Goal: Task Accomplishment & Management: Complete application form

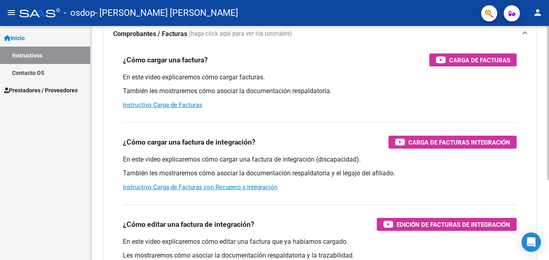
scroll to position [81, 0]
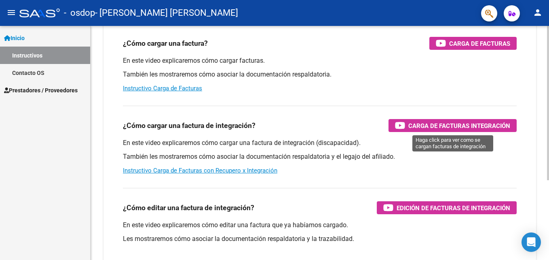
click at [459, 127] on span "Carga de Facturas Integración" at bounding box center [459, 125] width 102 height 10
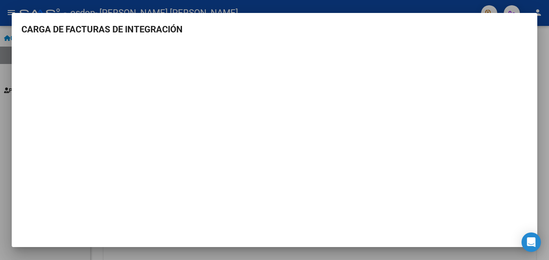
click at [5, 141] on div at bounding box center [274, 130] width 549 height 260
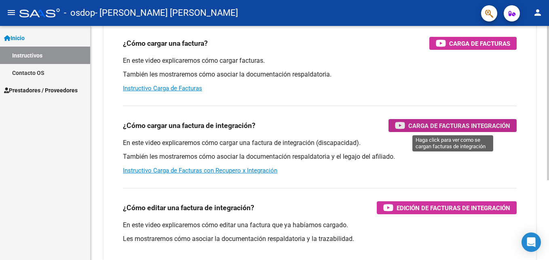
click at [426, 123] on span "Carga de Facturas Integración" at bounding box center [459, 125] width 102 height 10
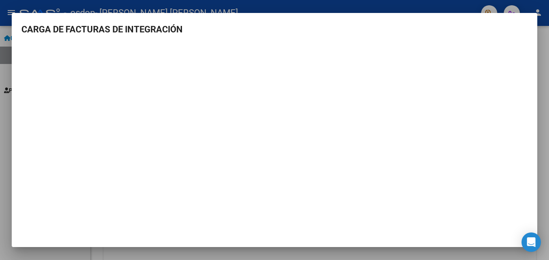
click at [542, 68] on div at bounding box center [274, 130] width 549 height 260
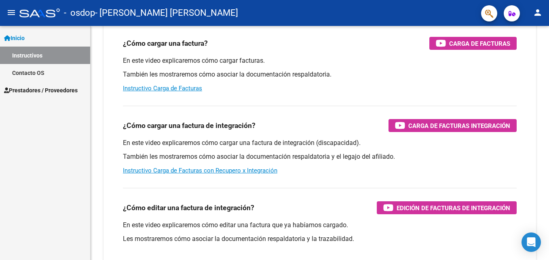
click at [33, 88] on span "Prestadores / Proveedores" at bounding box center [41, 90] width 74 height 9
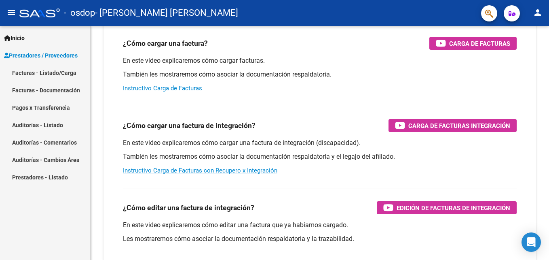
click at [56, 72] on link "Facturas - Listado/Carga" at bounding box center [45, 72] width 90 height 17
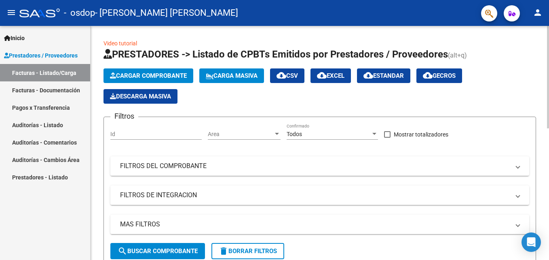
click at [154, 76] on span "Cargar Comprobante" at bounding box center [148, 75] width 77 height 7
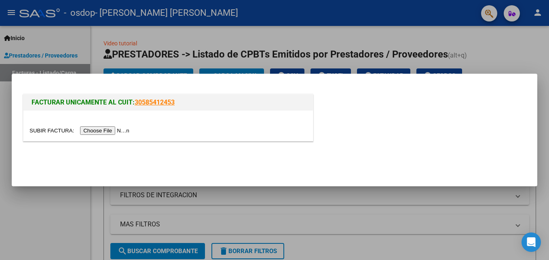
click at [508, 52] on div at bounding box center [274, 130] width 549 height 260
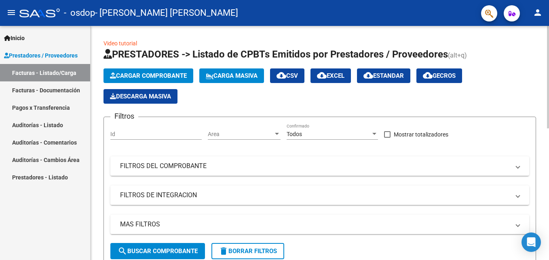
click at [135, 77] on span "Cargar Comprobante" at bounding box center [148, 75] width 77 height 7
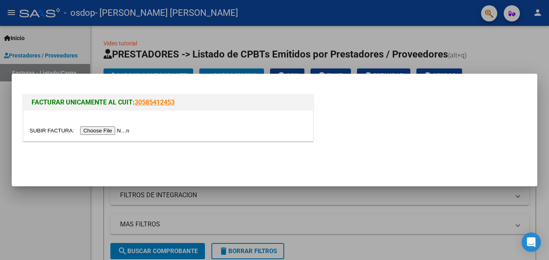
click at [106, 129] on input "file" at bounding box center [81, 130] width 102 height 8
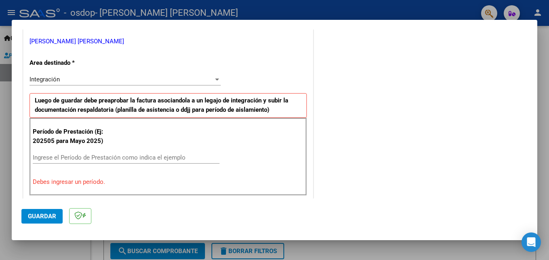
scroll to position [202, 0]
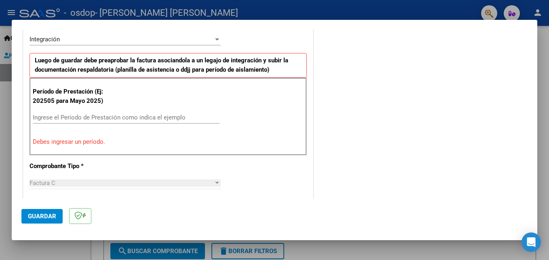
click at [57, 118] on input "Ingrese el Período de Prestación como indica el ejemplo" at bounding box center [126, 117] width 187 height 7
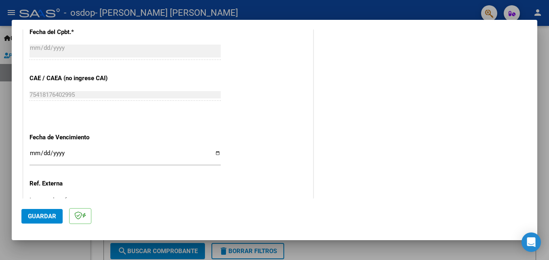
scroll to position [485, 0]
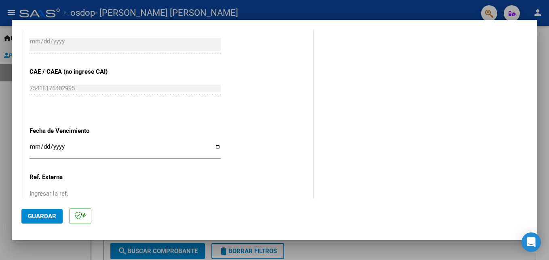
type input "202509"
click at [215, 148] on input "Ingresar la fecha" at bounding box center [125, 149] width 191 height 13
type input "[DATE]"
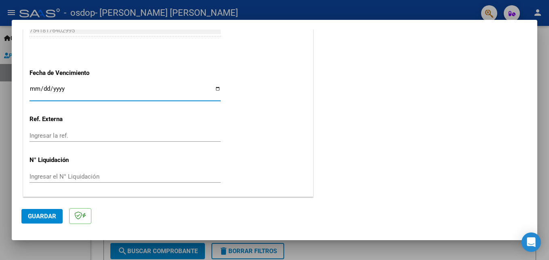
click at [45, 218] on span "Guardar" at bounding box center [42, 215] width 28 height 7
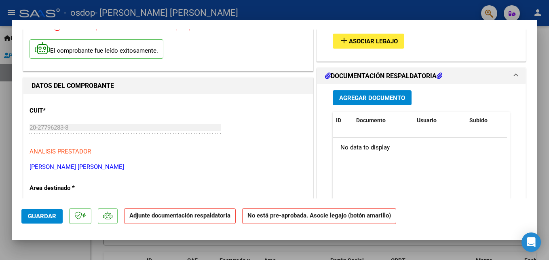
scroll to position [8, 0]
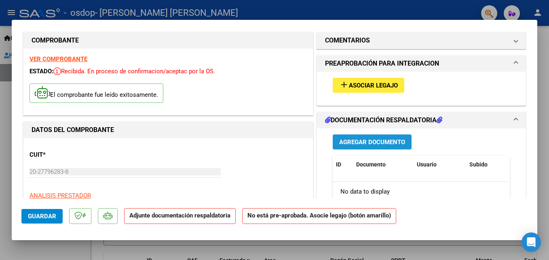
click at [368, 141] on span "Agregar Documento" at bounding box center [372, 141] width 66 height 7
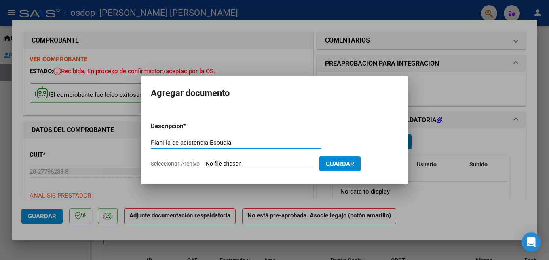
type input "Planilla de asistencia Escuela"
click at [220, 165] on input "Seleccionar Archivo" at bounding box center [259, 164] width 107 height 8
type input "C:\fakepath\Planilla Asistencia Escuela [DATE] [PERSON_NAME] .pdf"
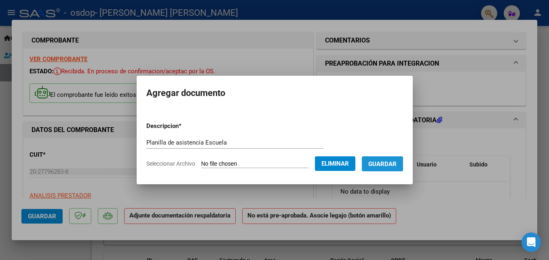
click at [380, 167] on span "Guardar" at bounding box center [382, 163] width 28 height 7
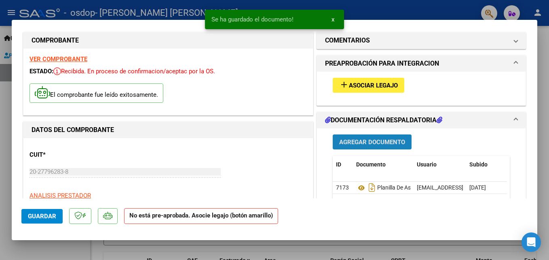
click at [365, 142] on span "Agregar Documento" at bounding box center [372, 141] width 66 height 7
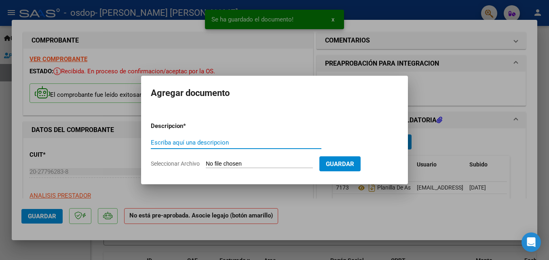
click at [247, 165] on input "Seleccionar Archivo" at bounding box center [259, 164] width 107 height 8
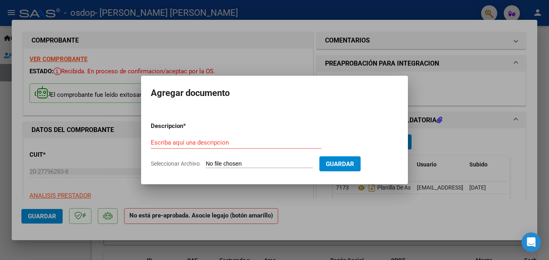
type input "C:\fakepath\Planilla Asistencia CApoyo [DATE] [PERSON_NAME] .pdf"
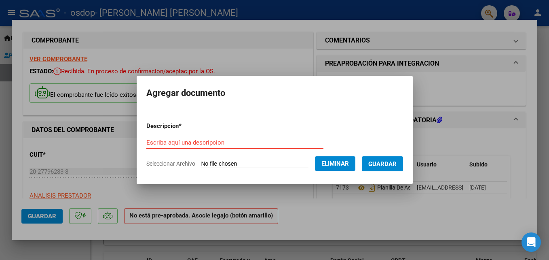
click at [171, 146] on input "Escriba aquí una descripcion" at bounding box center [234, 142] width 177 height 7
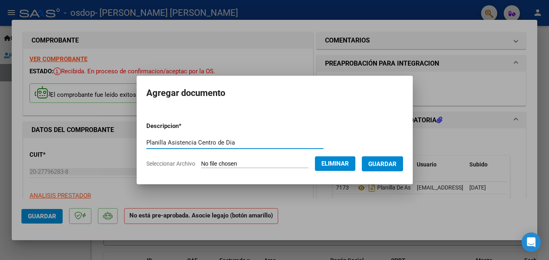
type input "Planilla Asistencia Centro de Dia"
click at [388, 161] on span "Guardar" at bounding box center [382, 163] width 28 height 7
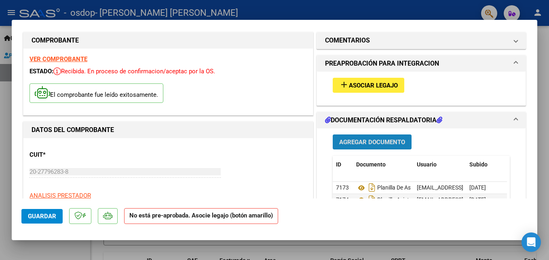
click at [375, 143] on span "Agregar Documento" at bounding box center [372, 141] width 66 height 7
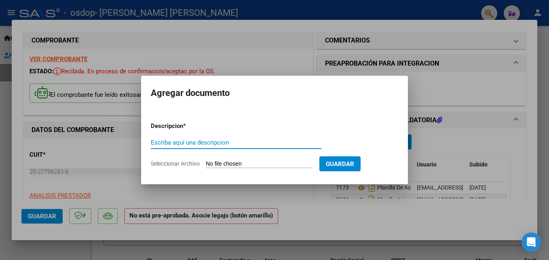
click at [186, 143] on input "Escriba aquí una descripcion" at bounding box center [236, 142] width 171 height 7
click at [205, 141] on input "Planilla Asistencia" at bounding box center [236, 142] width 171 height 7
type input "Planilla Asistencia Psicologia"
click at [235, 165] on input "Seleccionar Archivo" at bounding box center [259, 164] width 107 height 8
type input "C:\fakepath\Planilla Asistencia PSC [DATE] [PERSON_NAME] .pdf"
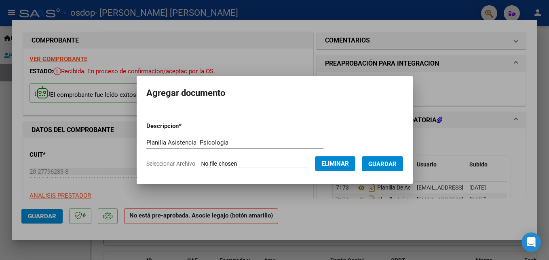
click at [377, 166] on span "Guardar" at bounding box center [382, 163] width 28 height 7
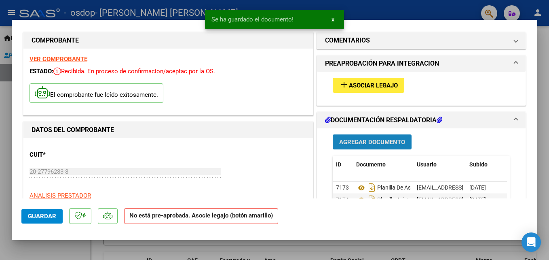
click at [359, 139] on span "Agregar Documento" at bounding box center [372, 141] width 66 height 7
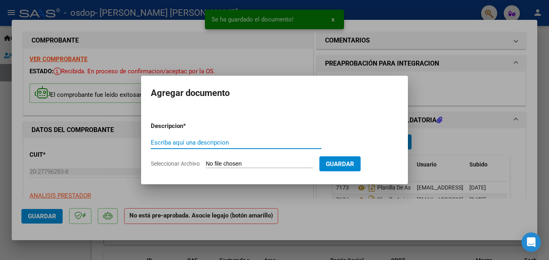
click at [182, 141] on input "Escriba aquí una descripcion" at bounding box center [236, 142] width 171 height 7
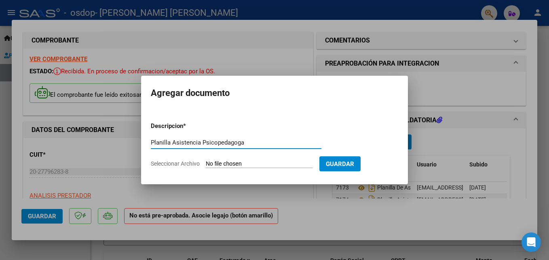
type input "Planilla Asistencia Psicopedagoga"
click at [253, 164] on input "Seleccionar Archivo" at bounding box center [259, 164] width 107 height 8
type input "C:\fakepath\Planilla Asistencia PSP [DATE] [PERSON_NAME] .pdf"
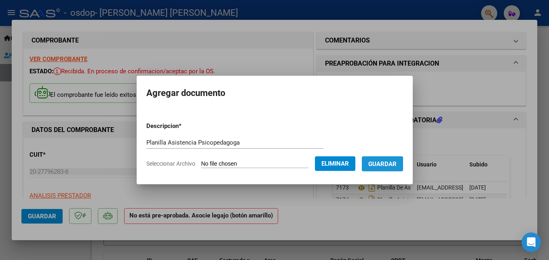
click at [382, 165] on span "Guardar" at bounding box center [382, 163] width 28 height 7
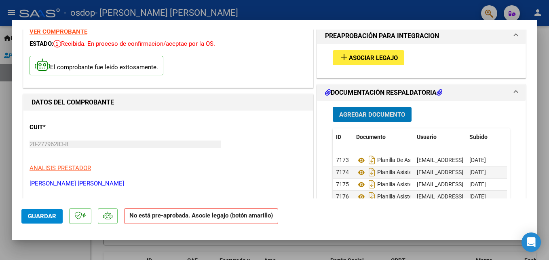
scroll to position [40, 0]
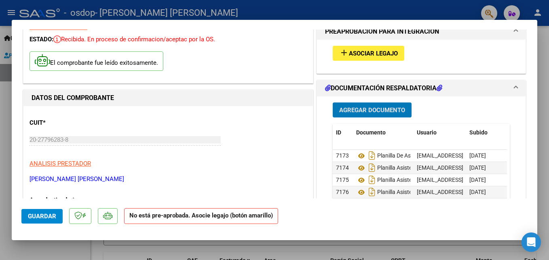
click at [372, 51] on span "Asociar Legajo" at bounding box center [373, 53] width 49 height 7
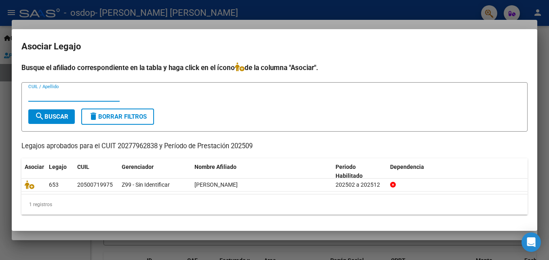
click at [40, 113] on mat-icon "search" at bounding box center [40, 116] width 10 height 10
click at [52, 92] on input "CUIL / Apellido" at bounding box center [73, 94] width 91 height 7
click at [72, 119] on button "search Buscar" at bounding box center [51, 116] width 46 height 15
drag, startPoint x: 49, startPoint y: 94, endPoint x: -2, endPoint y: 94, distance: 50.9
click at [0, 94] on html "menu - osdop - [PERSON_NAME] [PERSON_NAME] person Inicio Instructivos Contacto …" at bounding box center [274, 130] width 549 height 260
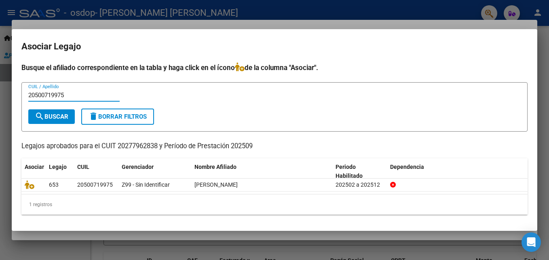
type input "20500719975"
click at [57, 114] on span "search Buscar" at bounding box center [52, 116] width 34 height 7
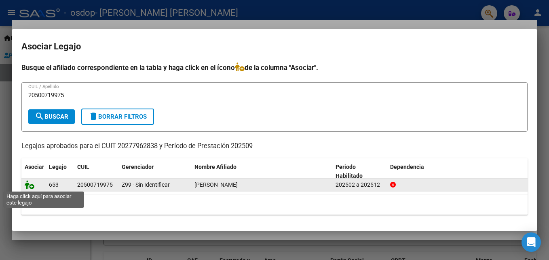
click at [28, 187] on icon at bounding box center [30, 184] width 10 height 9
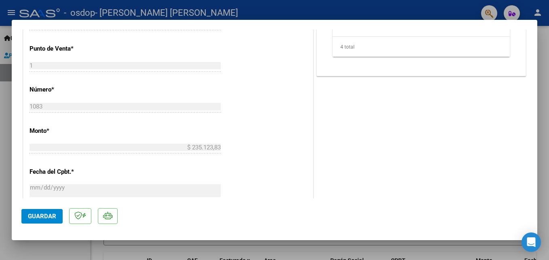
scroll to position [364, 0]
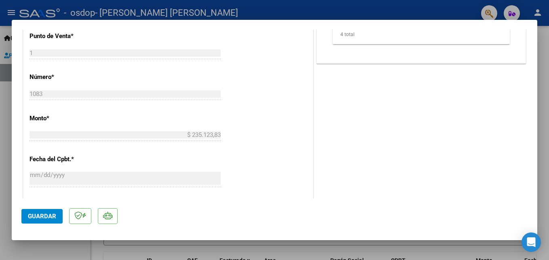
click at [36, 213] on span "Guardar" at bounding box center [42, 215] width 28 height 7
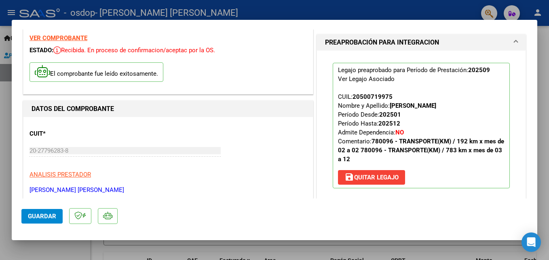
scroll to position [0, 0]
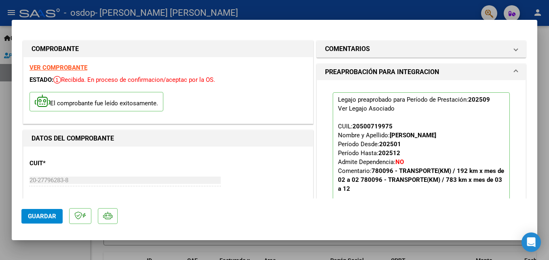
click at [35, 217] on span "Guardar" at bounding box center [42, 215] width 28 height 7
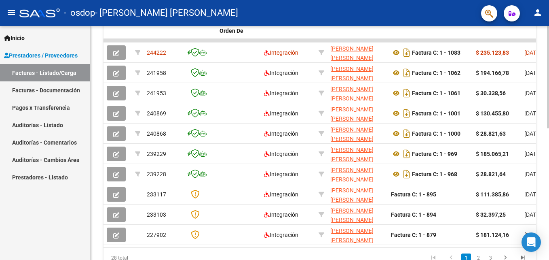
scroll to position [219, 0]
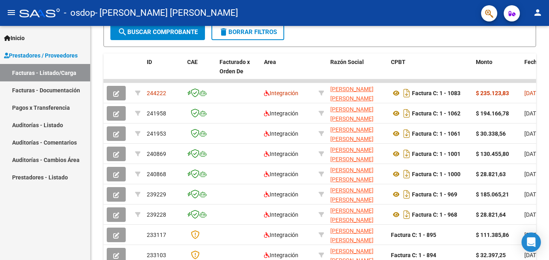
click at [30, 107] on link "Pagos x Transferencia" at bounding box center [45, 107] width 90 height 17
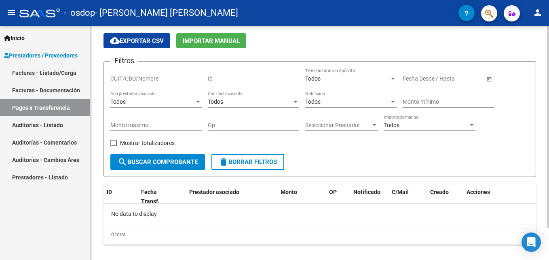
scroll to position [37, 0]
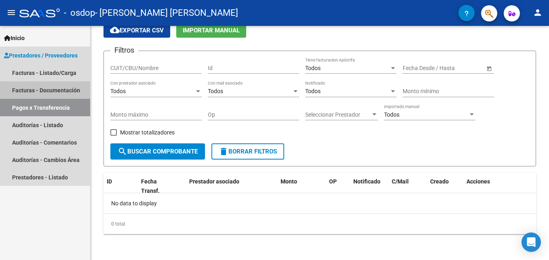
click at [59, 90] on link "Facturas - Documentación" at bounding box center [45, 89] width 90 height 17
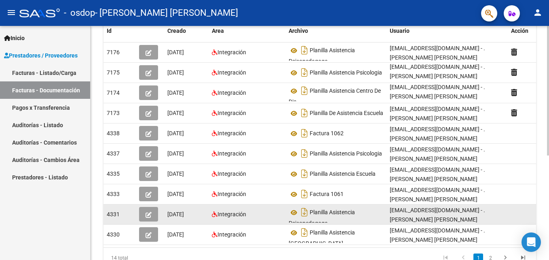
scroll to position [188, 0]
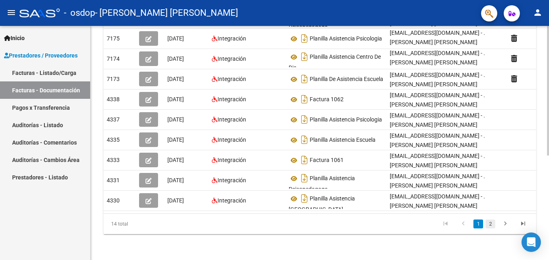
click at [490, 222] on link "2" at bounding box center [490, 223] width 10 height 9
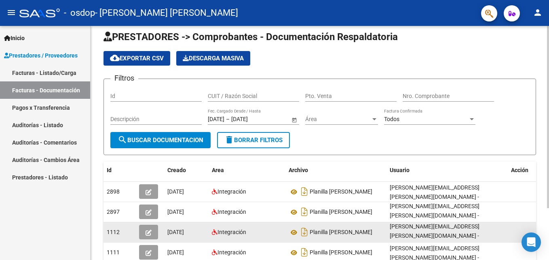
scroll to position [0, 0]
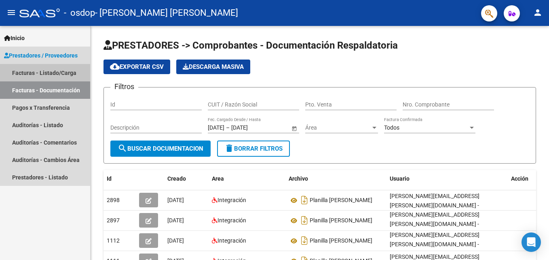
click at [42, 70] on link "Facturas - Listado/Carga" at bounding box center [45, 72] width 90 height 17
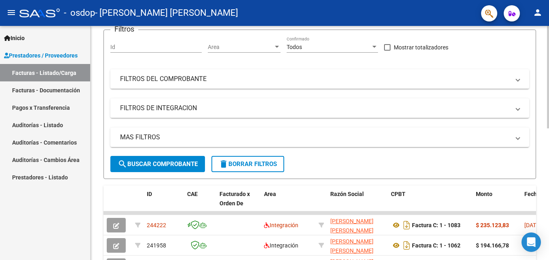
scroll to position [121, 0]
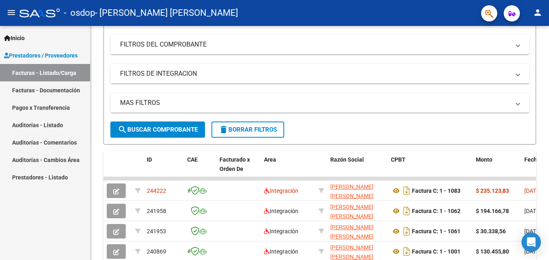
click at [13, 36] on span "Inicio" at bounding box center [14, 38] width 21 height 9
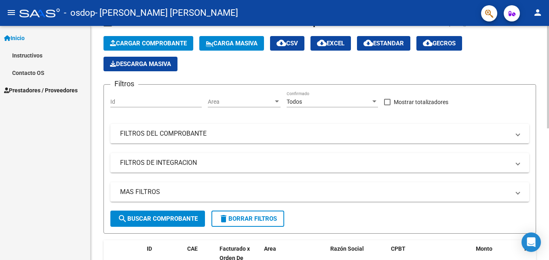
scroll to position [0, 0]
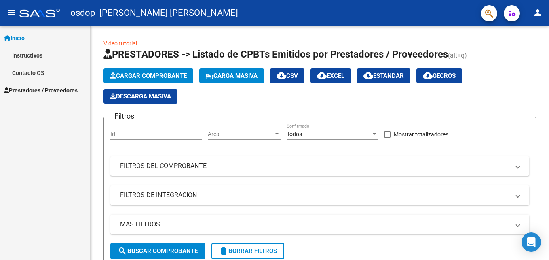
click at [538, 13] on mat-icon "person" at bounding box center [538, 13] width 10 height 10
click at [452, 25] on div at bounding box center [274, 130] width 549 height 260
click at [149, 74] on span "Cargar Comprobante" at bounding box center [148, 75] width 77 height 7
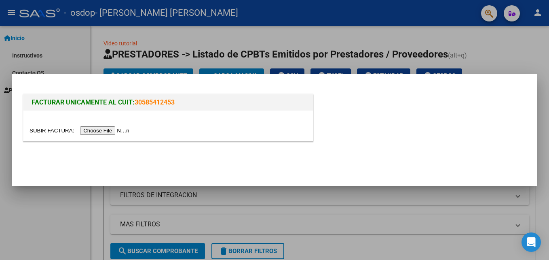
click at [83, 37] on div at bounding box center [274, 130] width 549 height 260
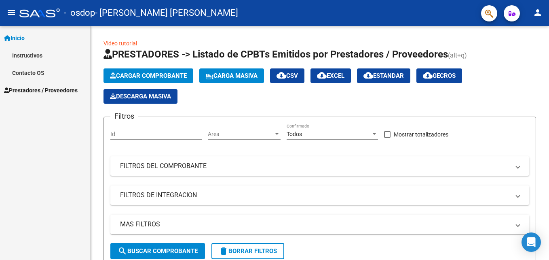
click at [21, 54] on link "Instructivos" at bounding box center [45, 54] width 90 height 17
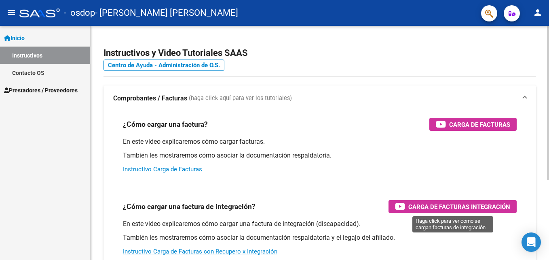
click at [468, 208] on span "Carga de Facturas Integración" at bounding box center [459, 206] width 102 height 10
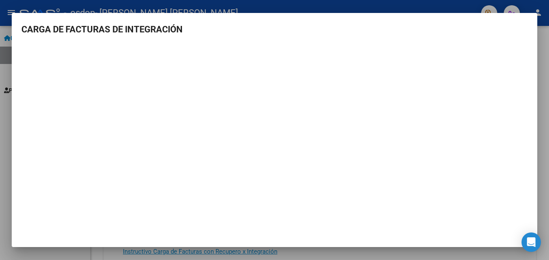
click at [546, 46] on div at bounding box center [274, 130] width 549 height 260
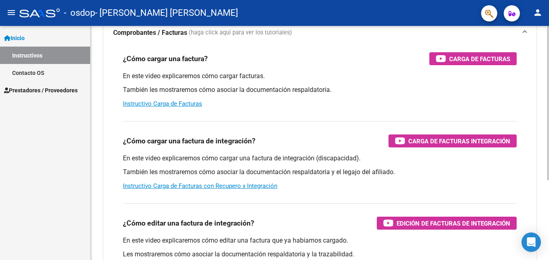
scroll to position [81, 0]
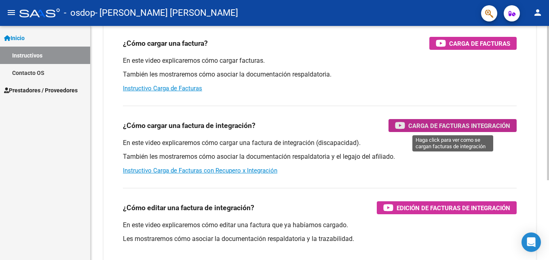
click at [440, 127] on span "Carga de Facturas Integración" at bounding box center [459, 125] width 102 height 10
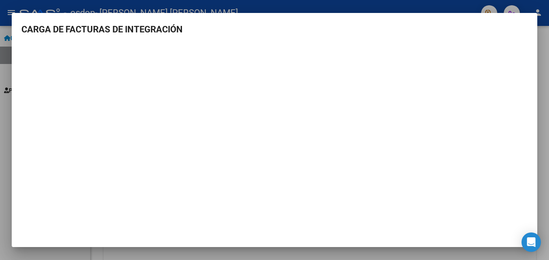
click at [546, 78] on div at bounding box center [274, 130] width 549 height 260
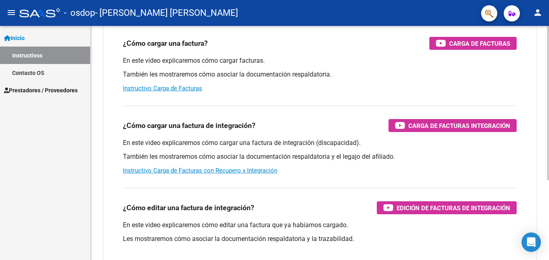
scroll to position [121, 0]
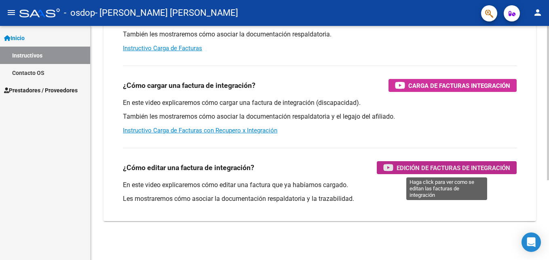
click at [443, 167] on span "Edición de Facturas de integración" at bounding box center [454, 167] width 114 height 10
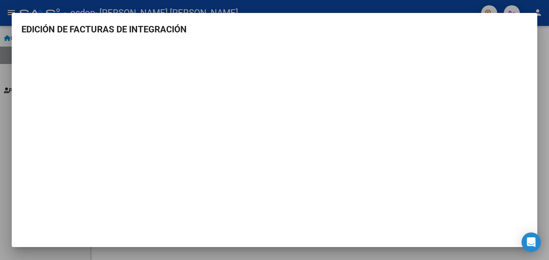
click at [544, 52] on div at bounding box center [274, 130] width 549 height 260
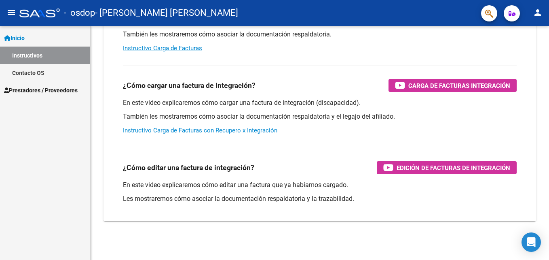
click at [34, 89] on span "Prestadores / Proveedores" at bounding box center [41, 90] width 74 height 9
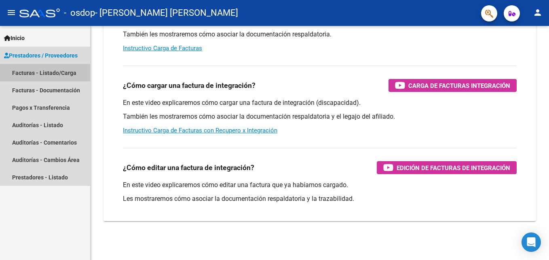
click at [38, 75] on link "Facturas - Listado/Carga" at bounding box center [45, 72] width 90 height 17
